Goal: Find specific page/section: Find specific page/section

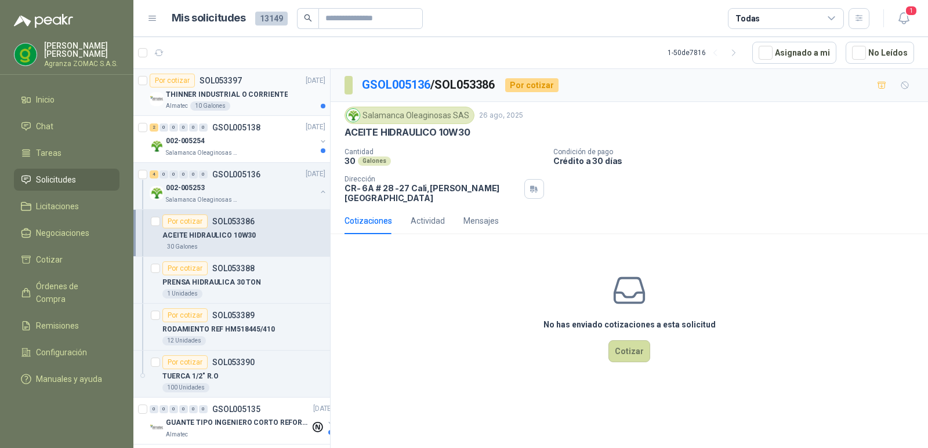
click at [246, 101] on div "THINNER INDUSTRIAL O CORRIENTE" at bounding box center [245, 95] width 159 height 14
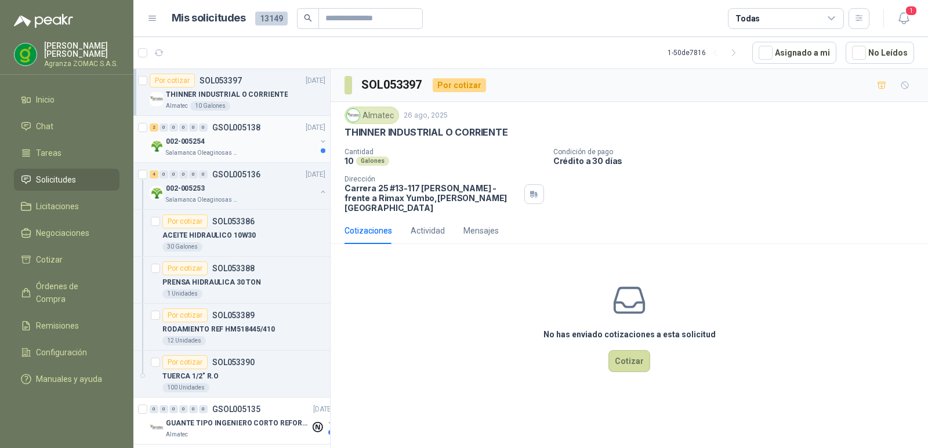
click at [256, 141] on div "002-005254" at bounding box center [241, 142] width 150 height 14
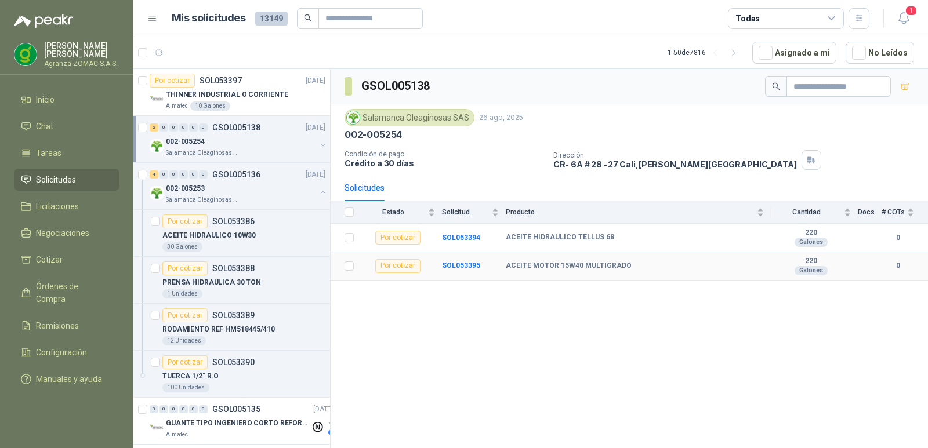
click at [522, 271] on b "ACEITE MOTOR 15W40 MULTIGRADO" at bounding box center [569, 265] width 126 height 9
click at [476, 270] on b "SOL053395" at bounding box center [461, 265] width 38 height 8
